Goal: Task Accomplishment & Management: Manage account settings

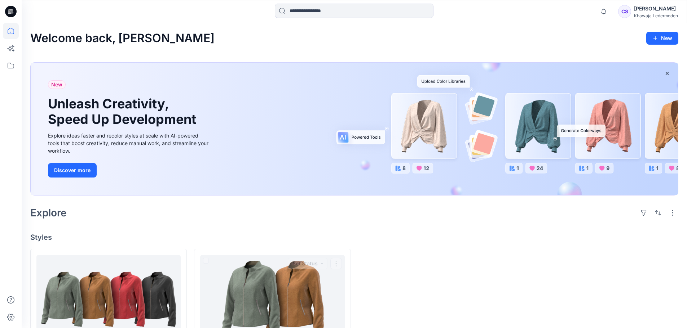
scroll to position [55, 0]
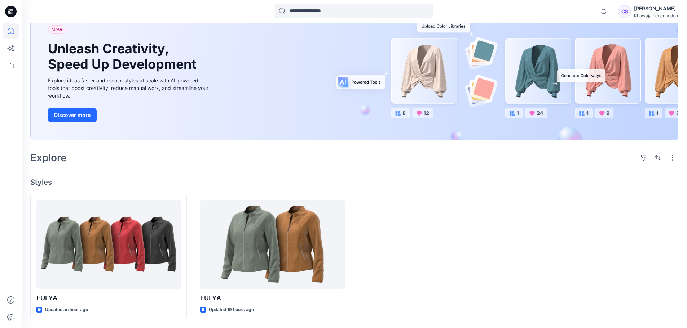
click at [390, 289] on div at bounding box center [436, 257] width 156 height 126
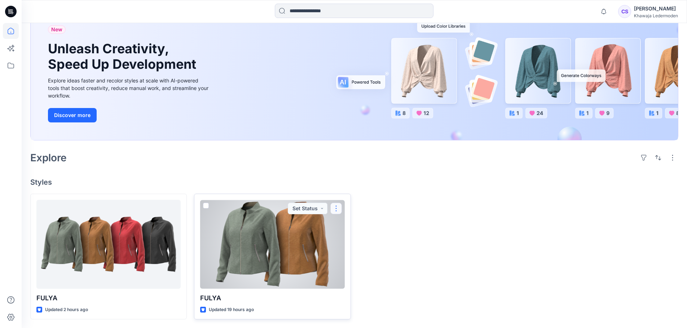
click at [333, 208] on button "button" at bounding box center [336, 209] width 12 height 12
click at [352, 226] on p "Edit" at bounding box center [349, 226] width 9 height 8
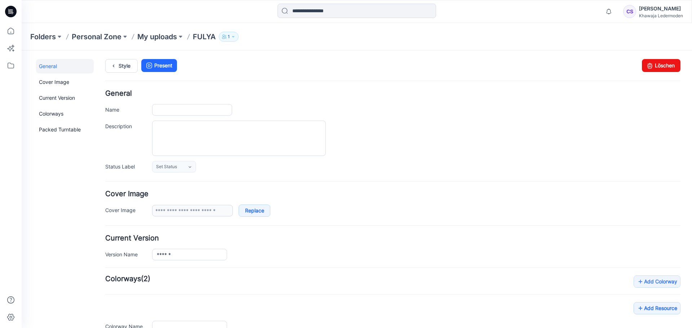
type input "*****"
type input "******"
type input "**********"
drag, startPoint x: 654, startPoint y: 67, endPoint x: 387, endPoint y: 78, distance: 267.4
click at [654, 67] on link "Löschen" at bounding box center [661, 65] width 39 height 13
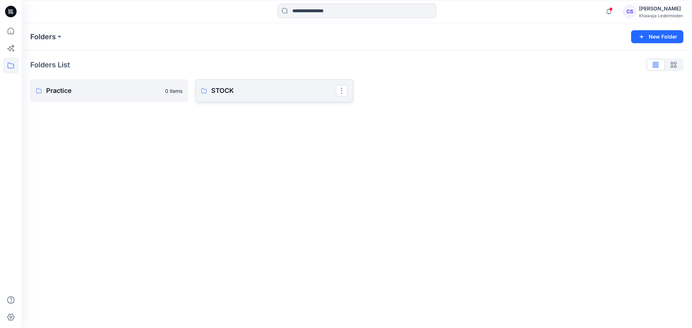
click at [238, 89] on p "STOCK" at bounding box center [273, 91] width 125 height 10
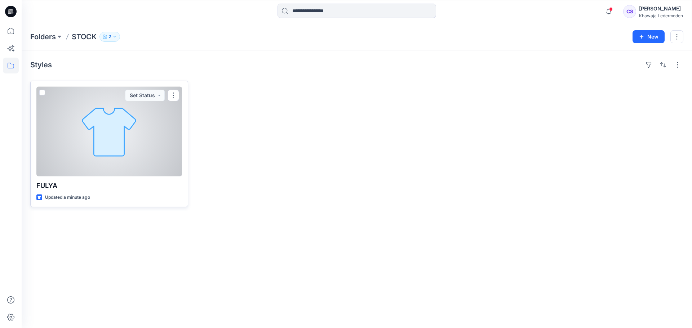
click at [158, 132] on div at bounding box center [109, 132] width 146 height 90
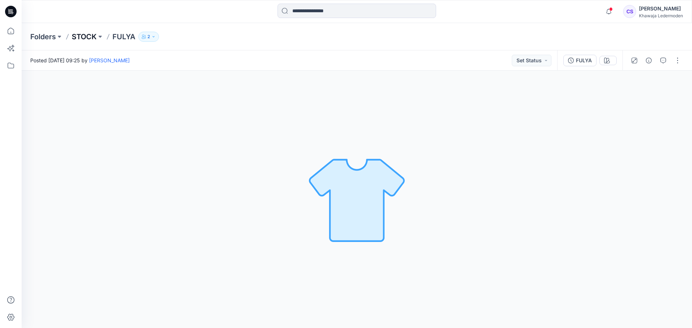
click at [86, 39] on p "STOCK" at bounding box center [84, 37] width 25 height 10
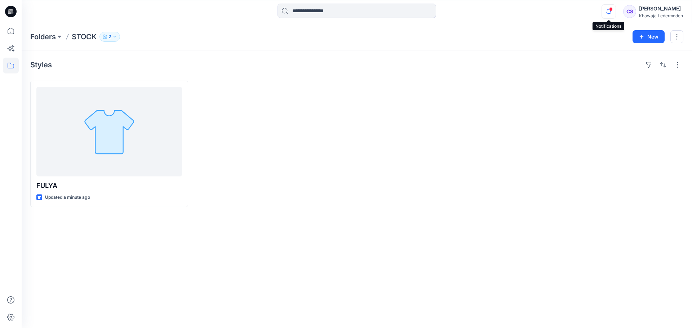
click at [609, 6] on icon "button" at bounding box center [609, 11] width 14 height 14
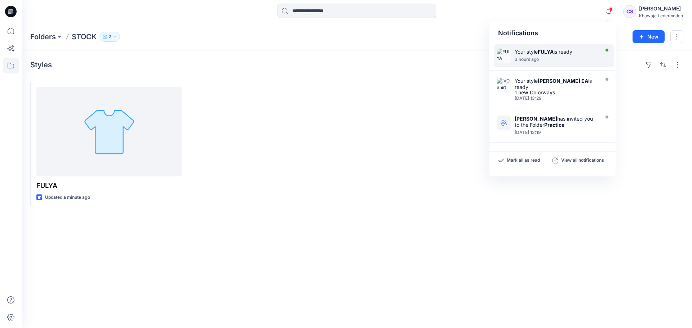
click at [580, 49] on div "Your style FULYA is ready" at bounding box center [556, 52] width 83 height 6
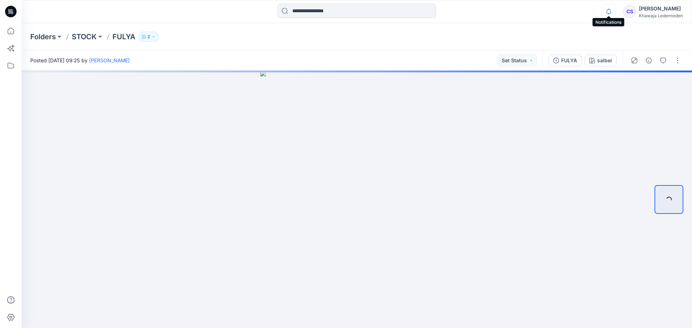
click at [612, 15] on icon "button" at bounding box center [609, 11] width 14 height 14
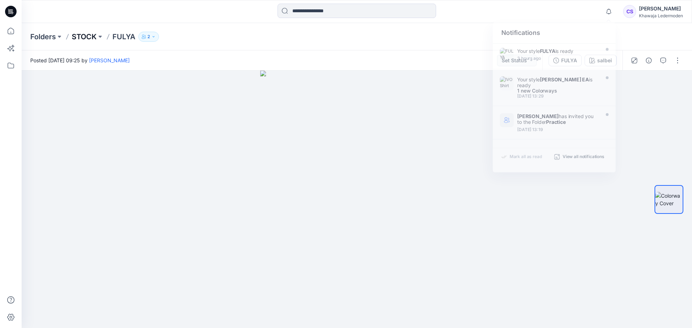
click at [89, 37] on p "STOCK" at bounding box center [84, 37] width 25 height 10
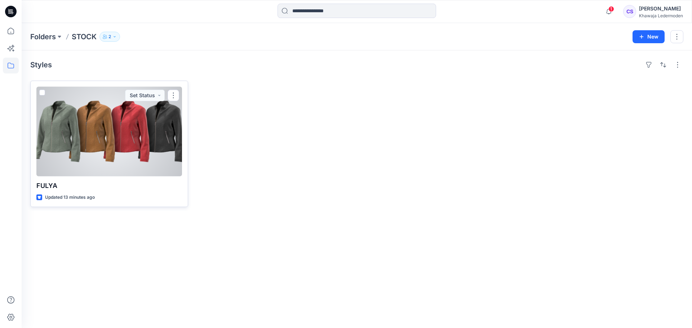
click at [149, 140] on div at bounding box center [109, 132] width 146 height 90
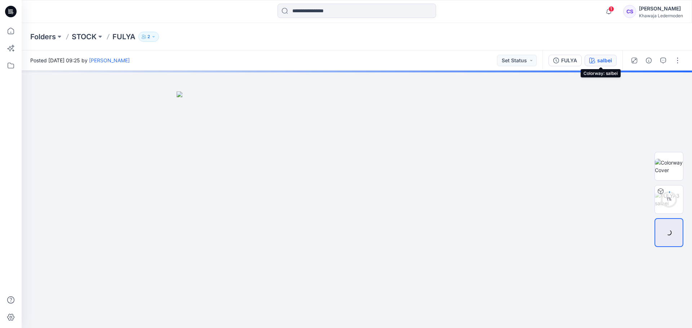
click at [598, 62] on div "salbei" at bounding box center [604, 61] width 15 height 8
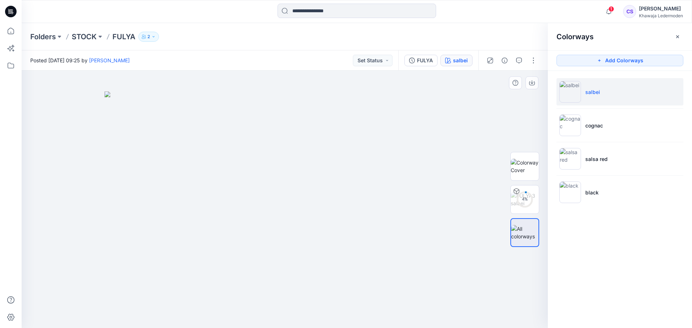
click at [445, 103] on img at bounding box center [285, 210] width 361 height 237
